Goal: Transaction & Acquisition: Purchase product/service

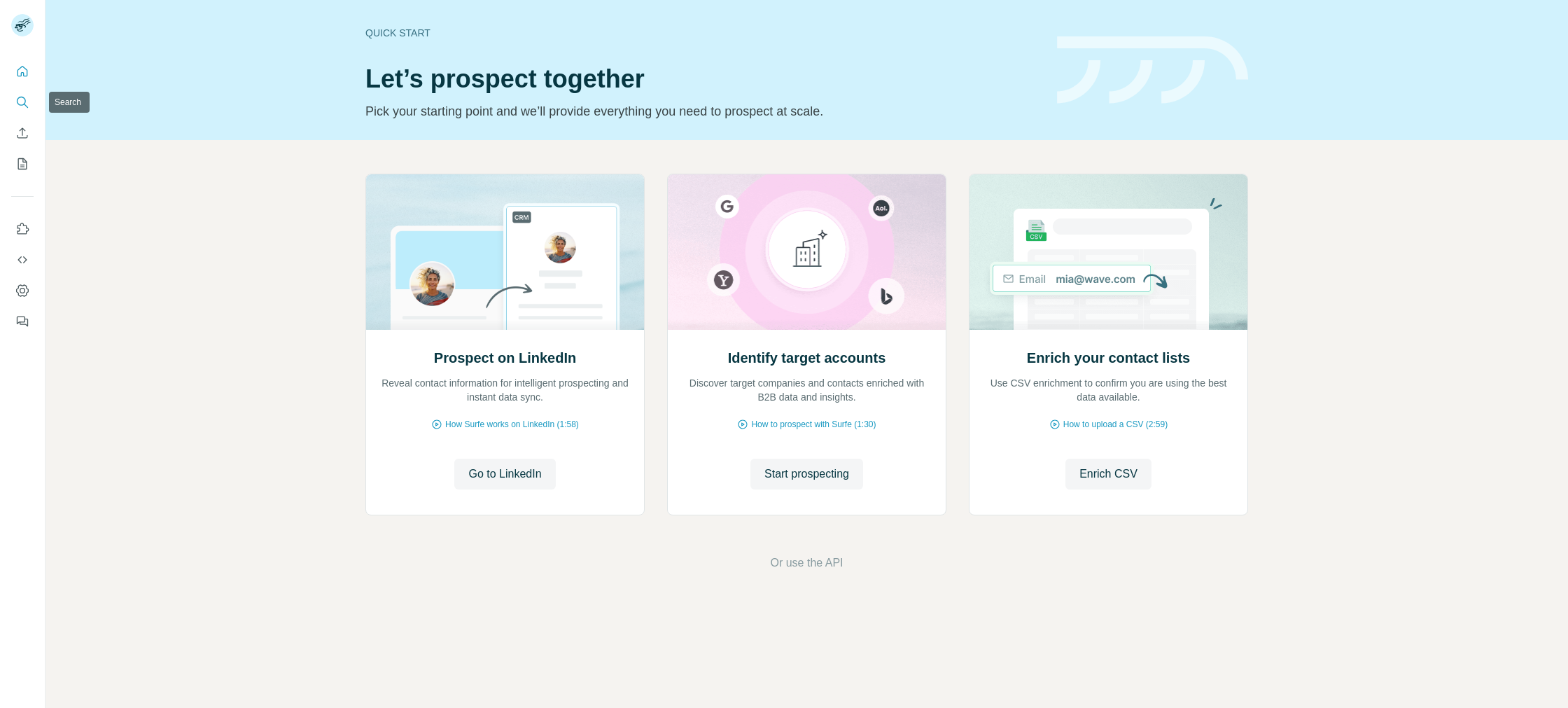
click at [26, 105] on icon "Search" at bounding box center [26, 105] width 4 height 4
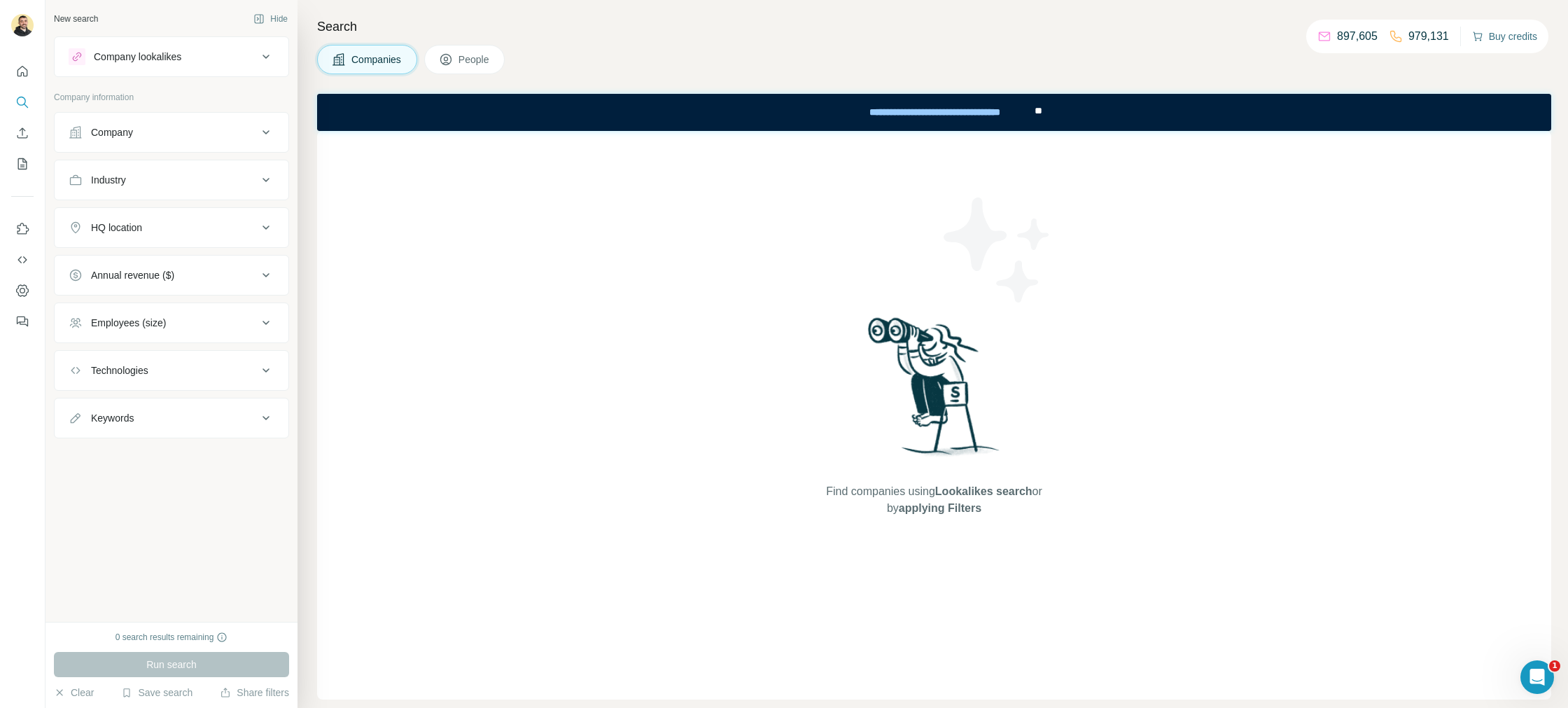
click at [1496, 41] on button "Buy credits" at bounding box center [1504, 36] width 65 height 19
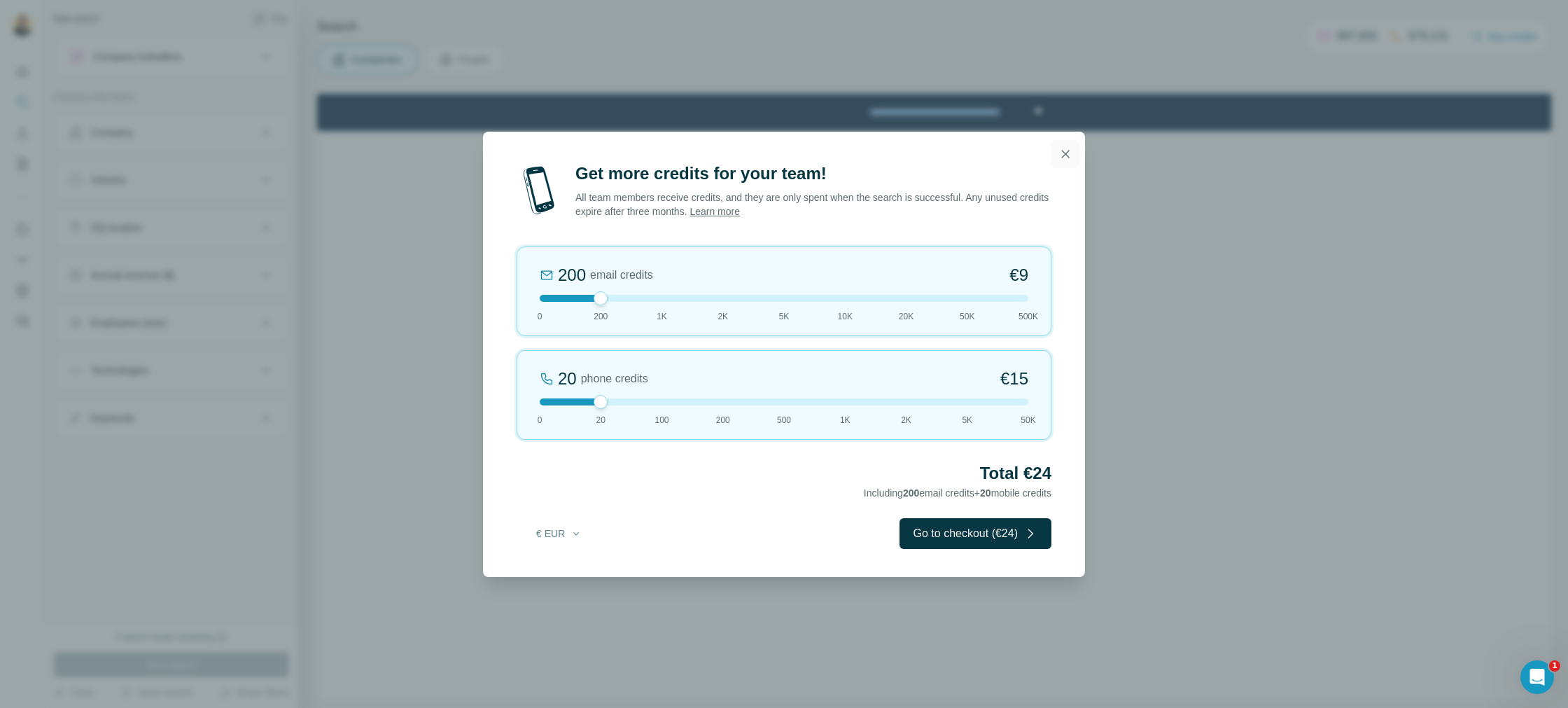
click at [1067, 156] on icon "button" at bounding box center [1066, 154] width 8 height 8
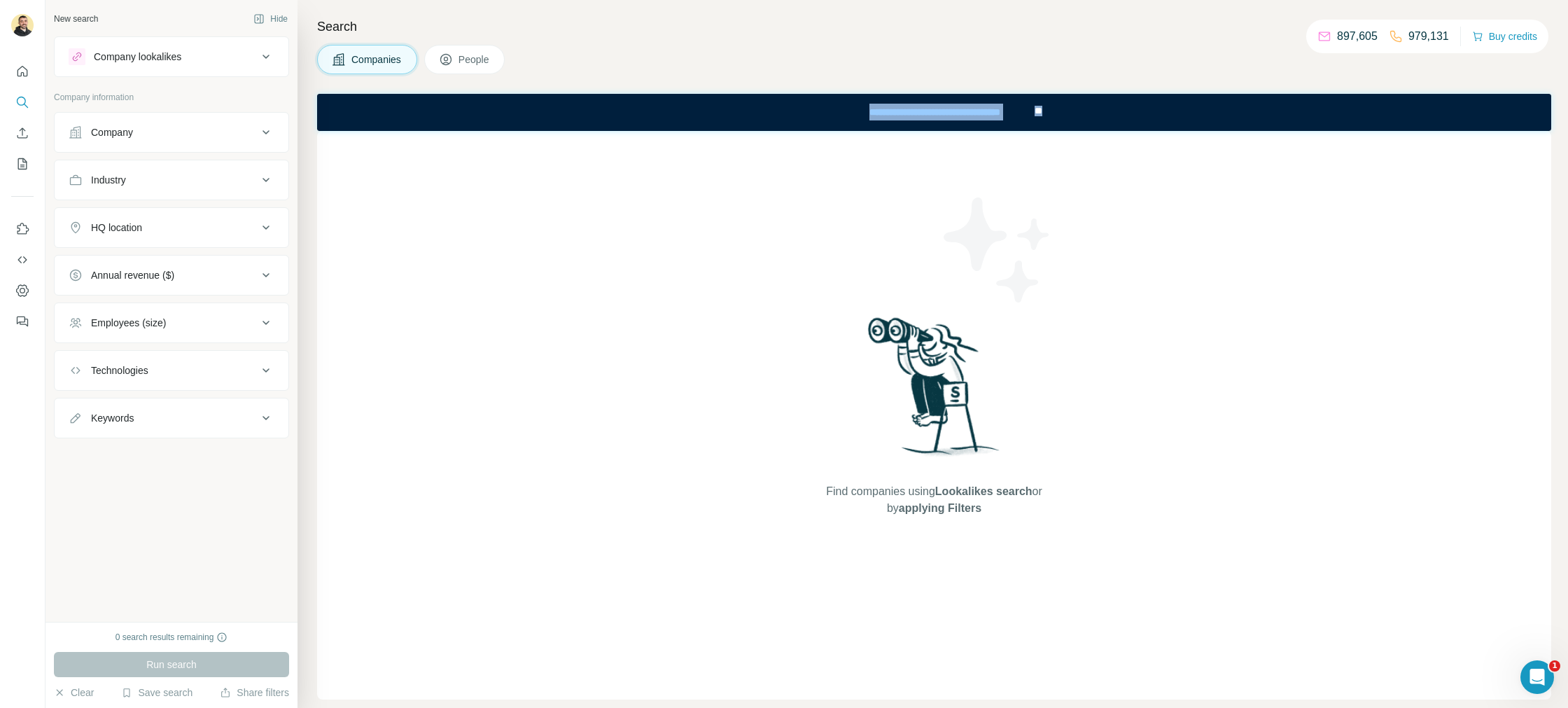
drag, startPoint x: 1184, startPoint y: 107, endPoint x: 1184, endPoint y: 136, distance: 29.0
click at [1184, 131] on html "**********" at bounding box center [934, 112] width 1234 height 37
click at [665, 222] on div "Find companies using Lookalikes search or by applying Filters" at bounding box center [934, 415] width 1234 height 568
click at [19, 294] on icon "Dashboard" at bounding box center [22, 290] width 14 height 14
